Goal: Find specific page/section: Find specific page/section

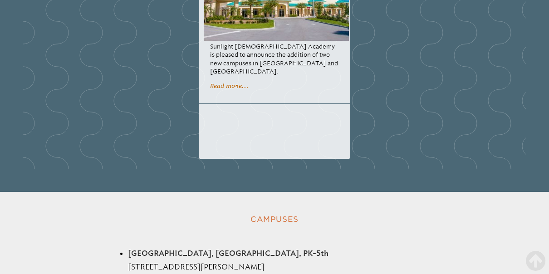
scroll to position [1691, 0]
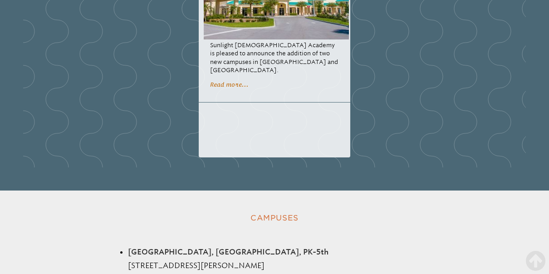
click at [204, 89] on div "Sunlight opens two new campuses [DATE] [GEOGRAPHIC_DATA][DEMOGRAPHIC_DATA] is p…" at bounding box center [275, 31] width 152 height 253
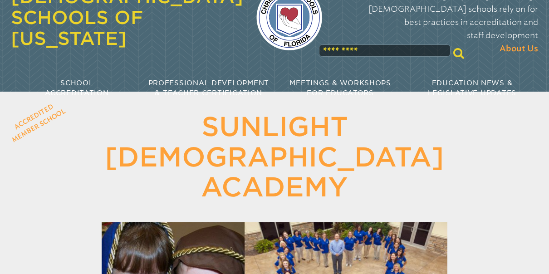
scroll to position [0, 0]
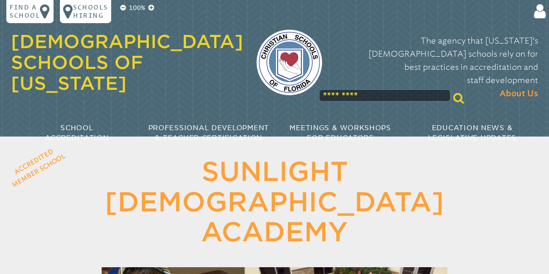
click at [122, 203] on h1 "Sunlight [DEMOGRAPHIC_DATA] Academy" at bounding box center [274, 202] width 423 height 91
click at [348, 89] on input "text" at bounding box center [385, 95] width 132 height 12
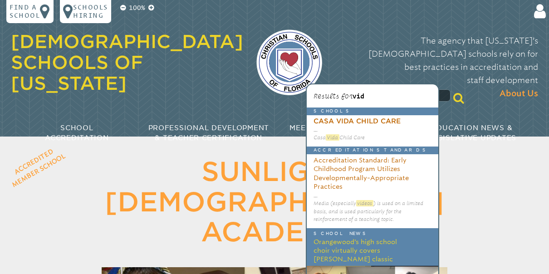
type input "*"
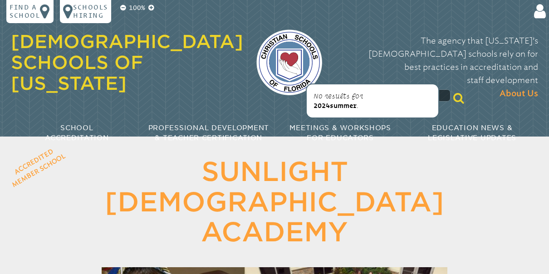
click at [327, 113] on div "No results for 2024summer ." at bounding box center [372, 100] width 133 height 35
click at [329, 108] on span "2024summer" at bounding box center [335, 106] width 43 height 8
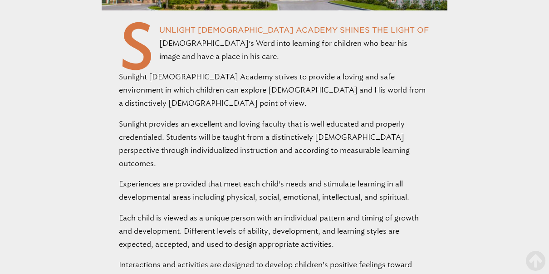
scroll to position [727, 0]
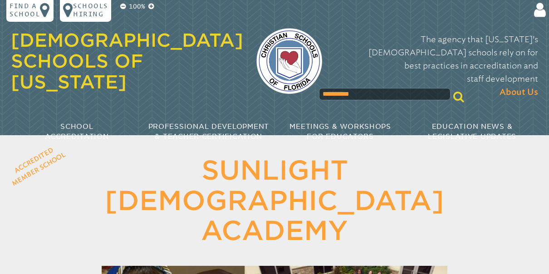
scroll to position [0, 0]
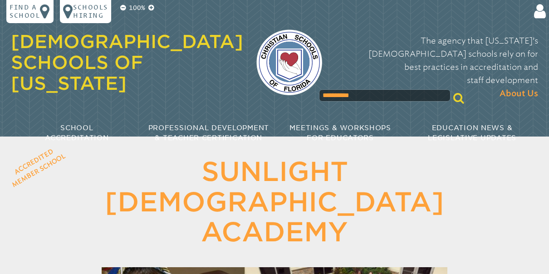
click at [374, 89] on input "**********" at bounding box center [385, 95] width 132 height 12
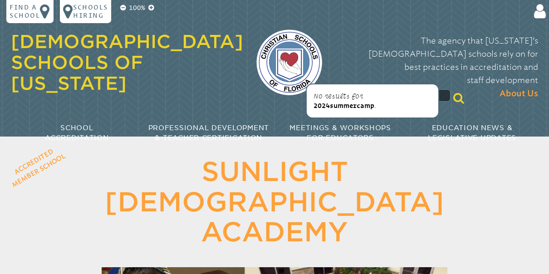
type input "**********"
click at [364, 105] on span "2024summercamp" at bounding box center [344, 106] width 61 height 8
click at [363, 107] on span "2024summercamp" at bounding box center [344, 106] width 61 height 8
click at [361, 108] on span "2024summercamp" at bounding box center [344, 106] width 61 height 8
click at [380, 105] on p "No results for 2024summercamp ." at bounding box center [373, 101] width 118 height 20
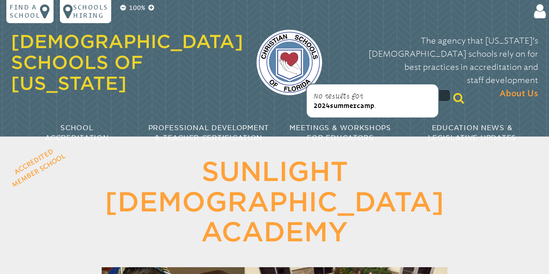
click at [453, 93] on icon at bounding box center [458, 98] width 11 height 11
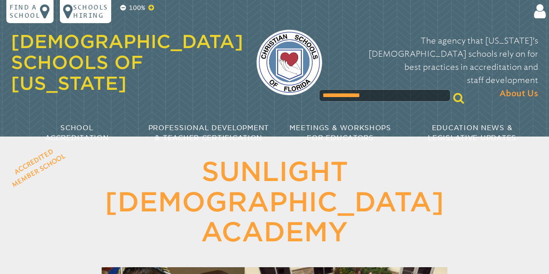
click at [152, 7] on icon at bounding box center [150, 8] width 5 height 7
click at [154, 11] on icon at bounding box center [150, 8] width 5 height 7
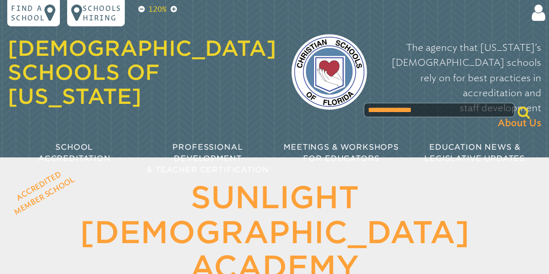
click at [155, 9] on p "120%" at bounding box center [158, 9] width 22 height 11
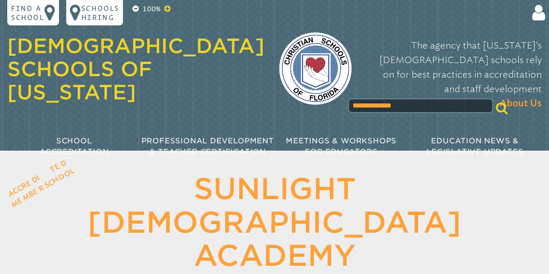
click at [167, 9] on icon at bounding box center [167, 8] width 6 height 7
click at [171, 10] on icon at bounding box center [167, 8] width 6 height 7
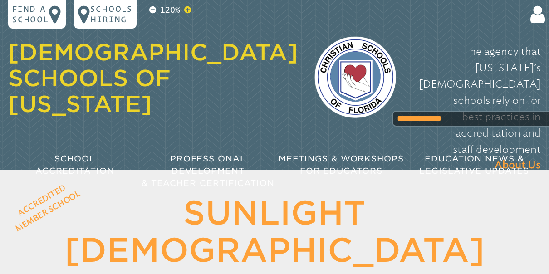
click at [173, 13] on p "120%" at bounding box center [170, 10] width 24 height 12
click at [182, 12] on p at bounding box center [187, 10] width 11 height 12
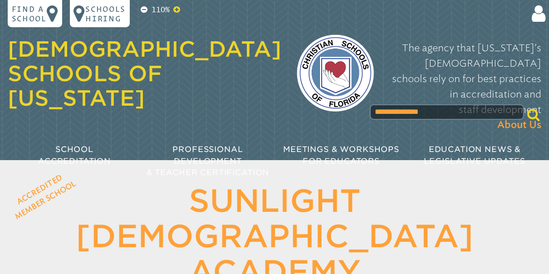
click at [177, 13] on icon at bounding box center [176, 9] width 7 height 8
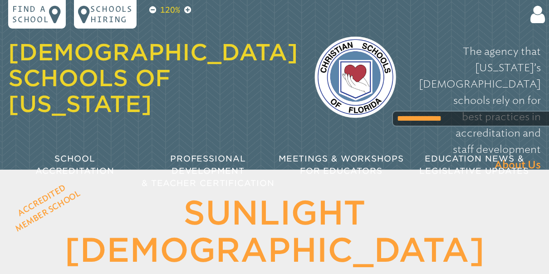
click at [177, 16] on p "120%" at bounding box center [170, 10] width 24 height 12
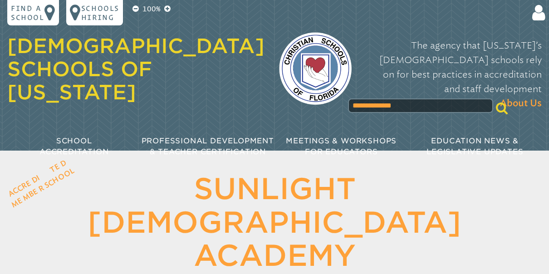
click at [179, 17] on div "**********" at bounding box center [274, 59] width 535 height 118
click at [137, 7] on icon at bounding box center [136, 8] width 6 height 7
click at [141, 10] on p "100%" at bounding box center [152, 9] width 22 height 11
click at [133, 9] on icon at bounding box center [136, 8] width 6 height 7
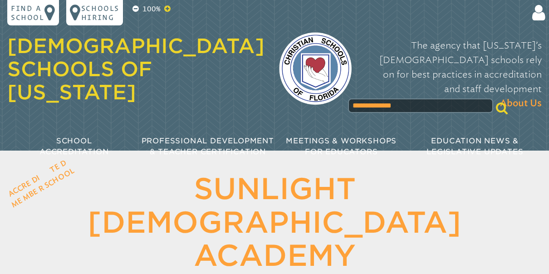
click at [133, 5] on icon at bounding box center [136, 8] width 6 height 7
click at [164, 10] on icon at bounding box center [167, 8] width 6 height 7
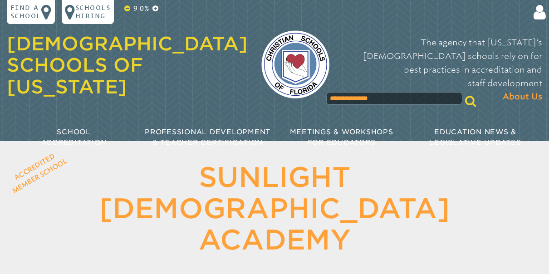
click at [129, 7] on icon at bounding box center [127, 8] width 6 height 7
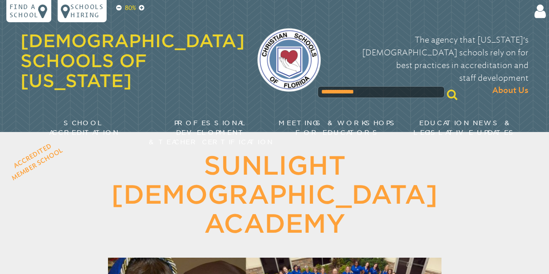
click at [128, 10] on p "80%" at bounding box center [130, 8] width 14 height 10
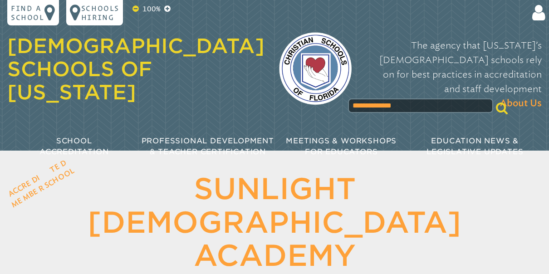
click at [137, 10] on icon at bounding box center [136, 8] width 6 height 7
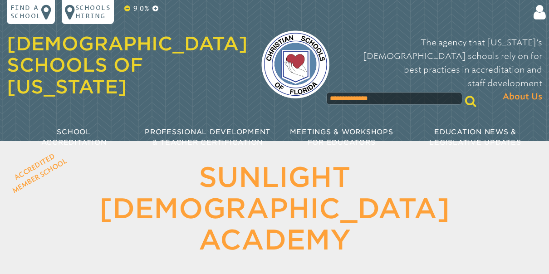
click at [128, 9] on icon at bounding box center [127, 8] width 6 height 7
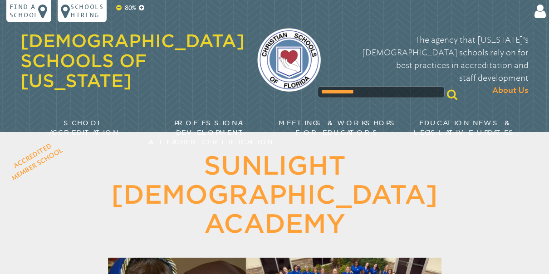
click at [121, 8] on icon at bounding box center [118, 8] width 5 height 6
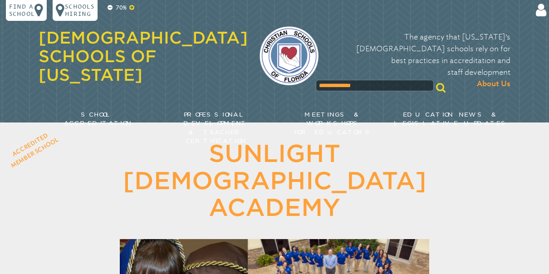
click at [132, 6] on icon at bounding box center [131, 8] width 5 height 6
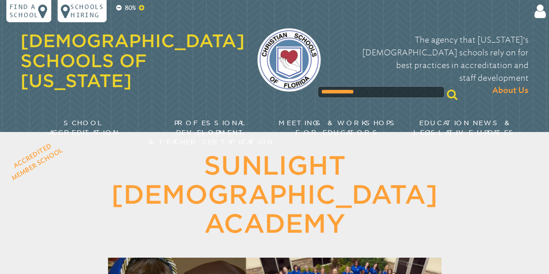
click at [141, 6] on icon at bounding box center [141, 8] width 5 height 6
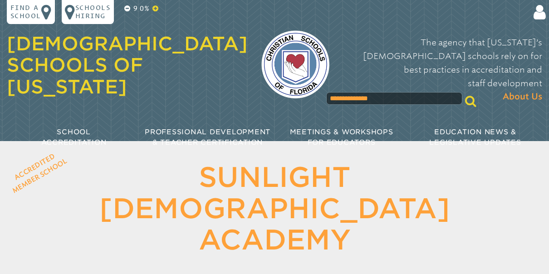
click at [154, 10] on icon at bounding box center [155, 8] width 6 height 7
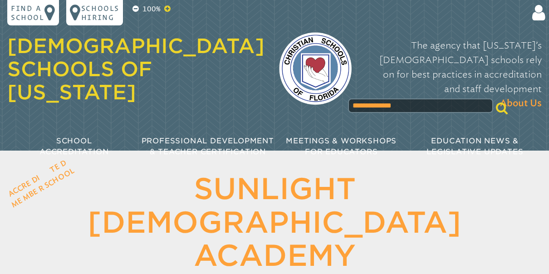
click at [164, 11] on icon at bounding box center [167, 8] width 6 height 7
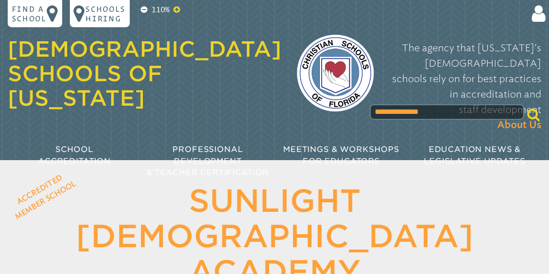
click at [178, 10] on icon at bounding box center [176, 9] width 7 height 8
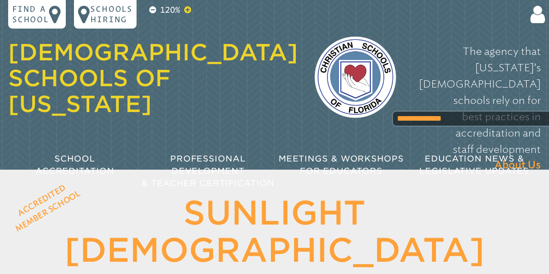
click at [186, 10] on icon at bounding box center [187, 10] width 7 height 8
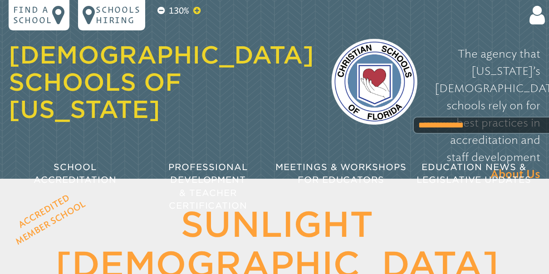
click at [199, 9] on icon at bounding box center [196, 10] width 7 height 9
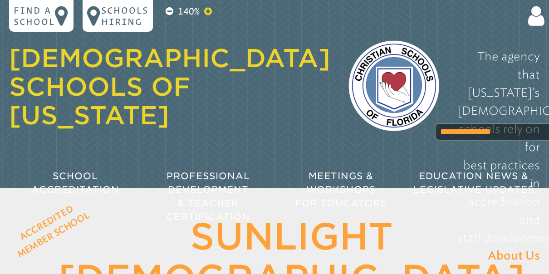
click at [209, 10] on icon at bounding box center [208, 11] width 8 height 9
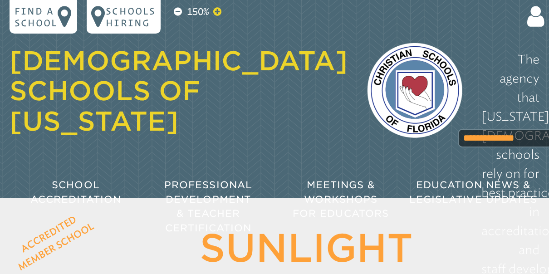
click at [214, 11] on icon at bounding box center [217, 12] width 8 height 10
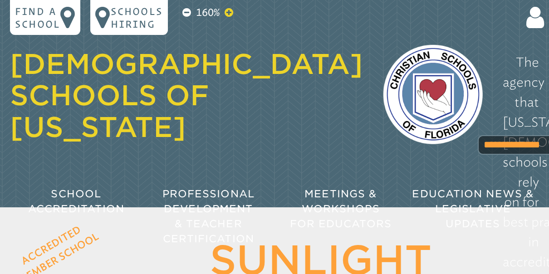
click at [229, 12] on icon at bounding box center [229, 12] width 9 height 10
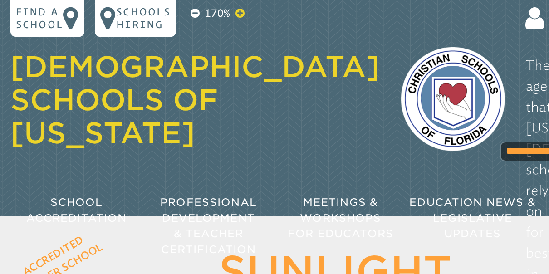
click at [243, 14] on icon at bounding box center [240, 13] width 9 height 10
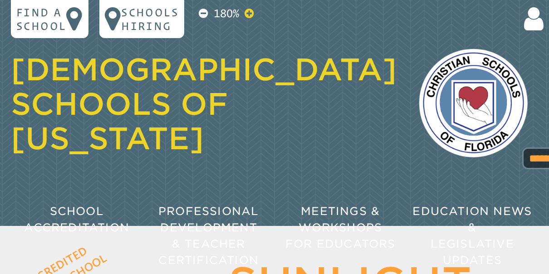
click at [242, 11] on p at bounding box center [249, 13] width 15 height 16
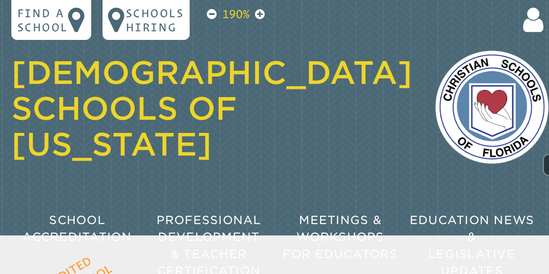
click at [241, 10] on p "190%" at bounding box center [236, 14] width 33 height 17
